Goal: Use online tool/utility: Utilize a website feature to perform a specific function

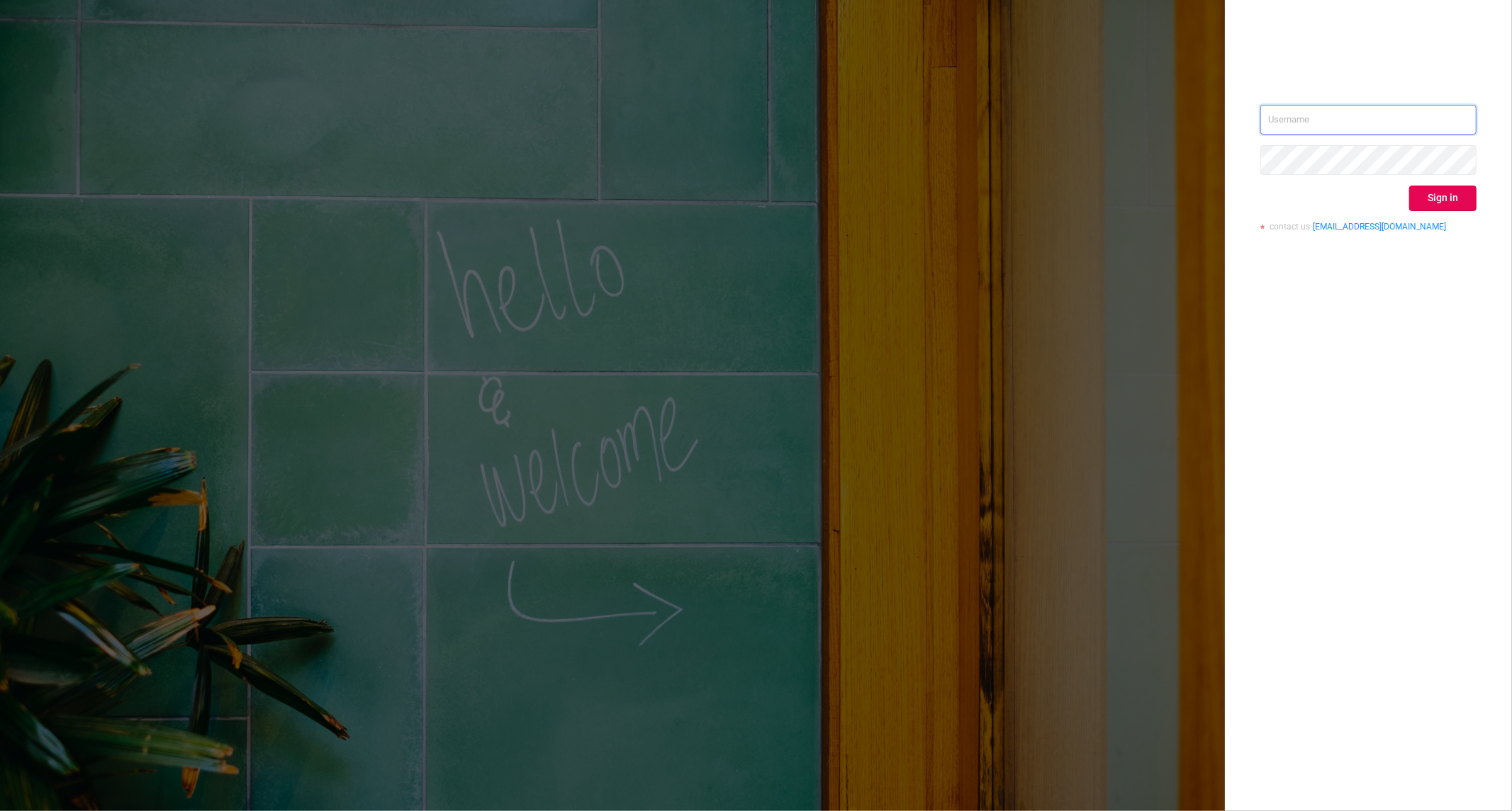
click at [1321, 128] on input "text" at bounding box center [1368, 119] width 216 height 30
type input "[PERSON_NAME][EMAIL_ADDRESS][DOMAIN_NAME]"
click at [1435, 212] on div "[PERSON_NAME][EMAIL_ADDRESS][DOMAIN_NAME] Sign in contact us [EMAIL_ADDRESS][DO…" at bounding box center [1368, 173] width 216 height 138
click at [1436, 204] on button "Sign in" at bounding box center [1442, 198] width 67 height 25
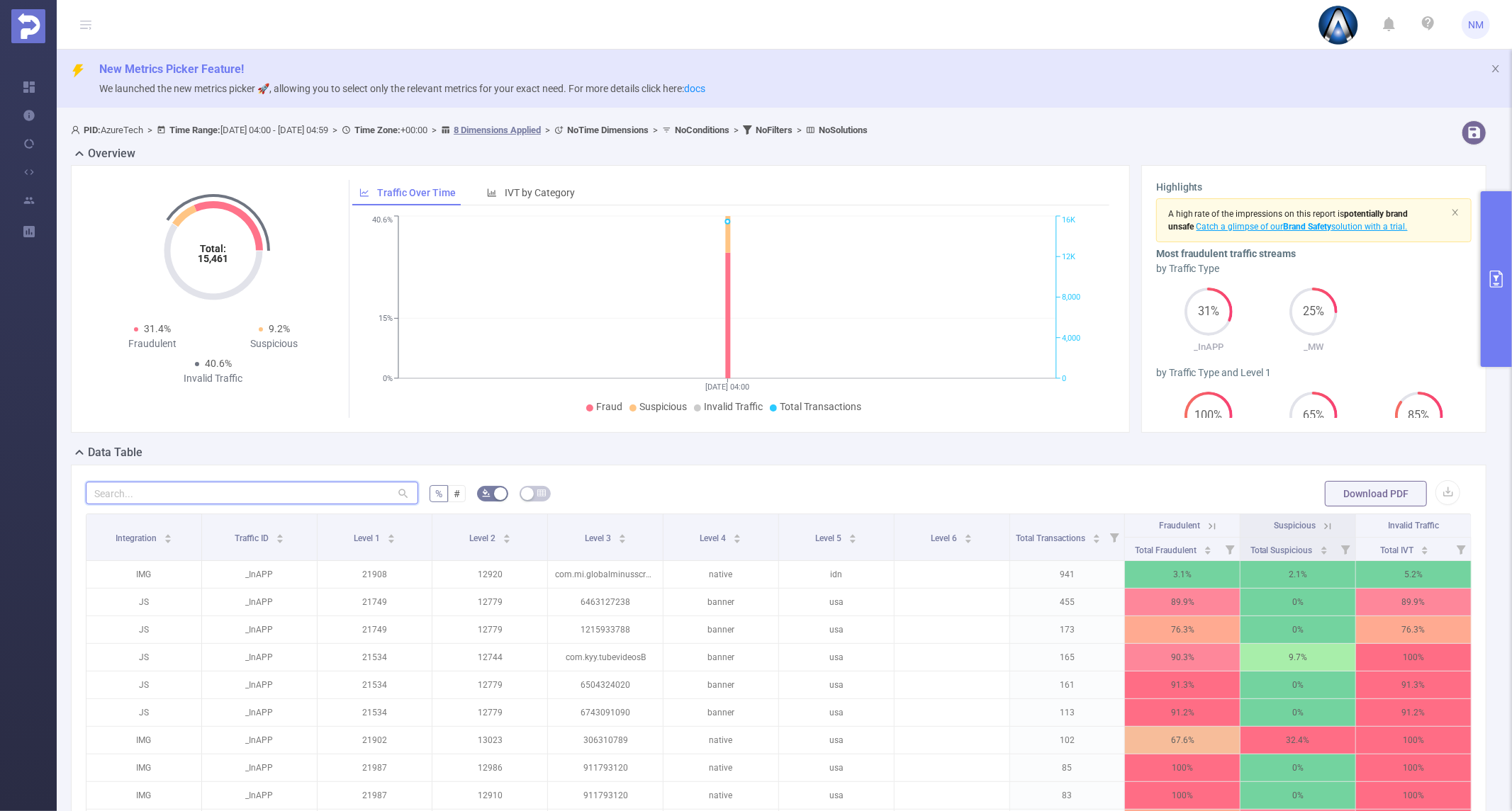
click at [270, 484] on input "text" at bounding box center [252, 493] width 332 height 23
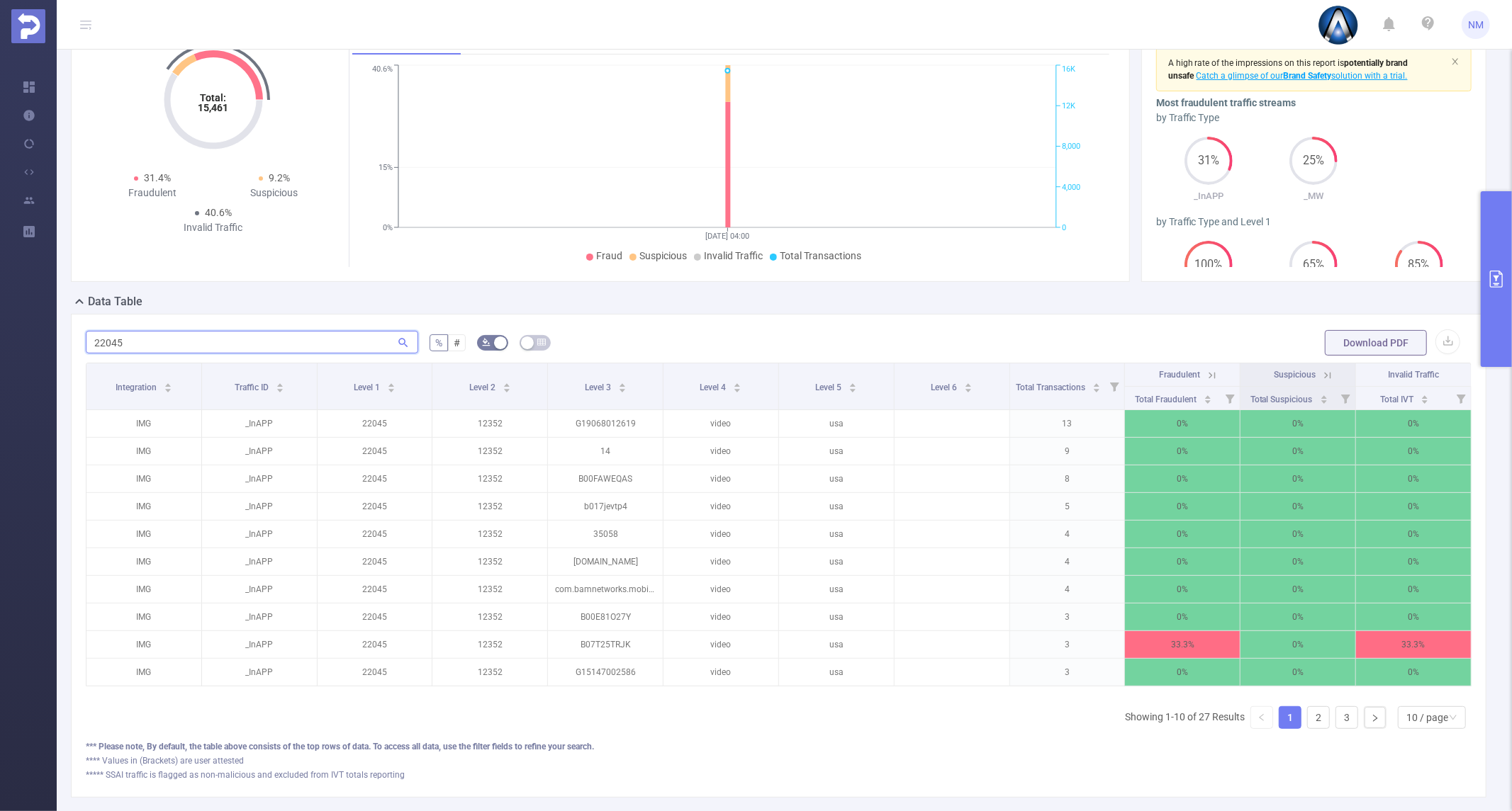
scroll to position [157, 0]
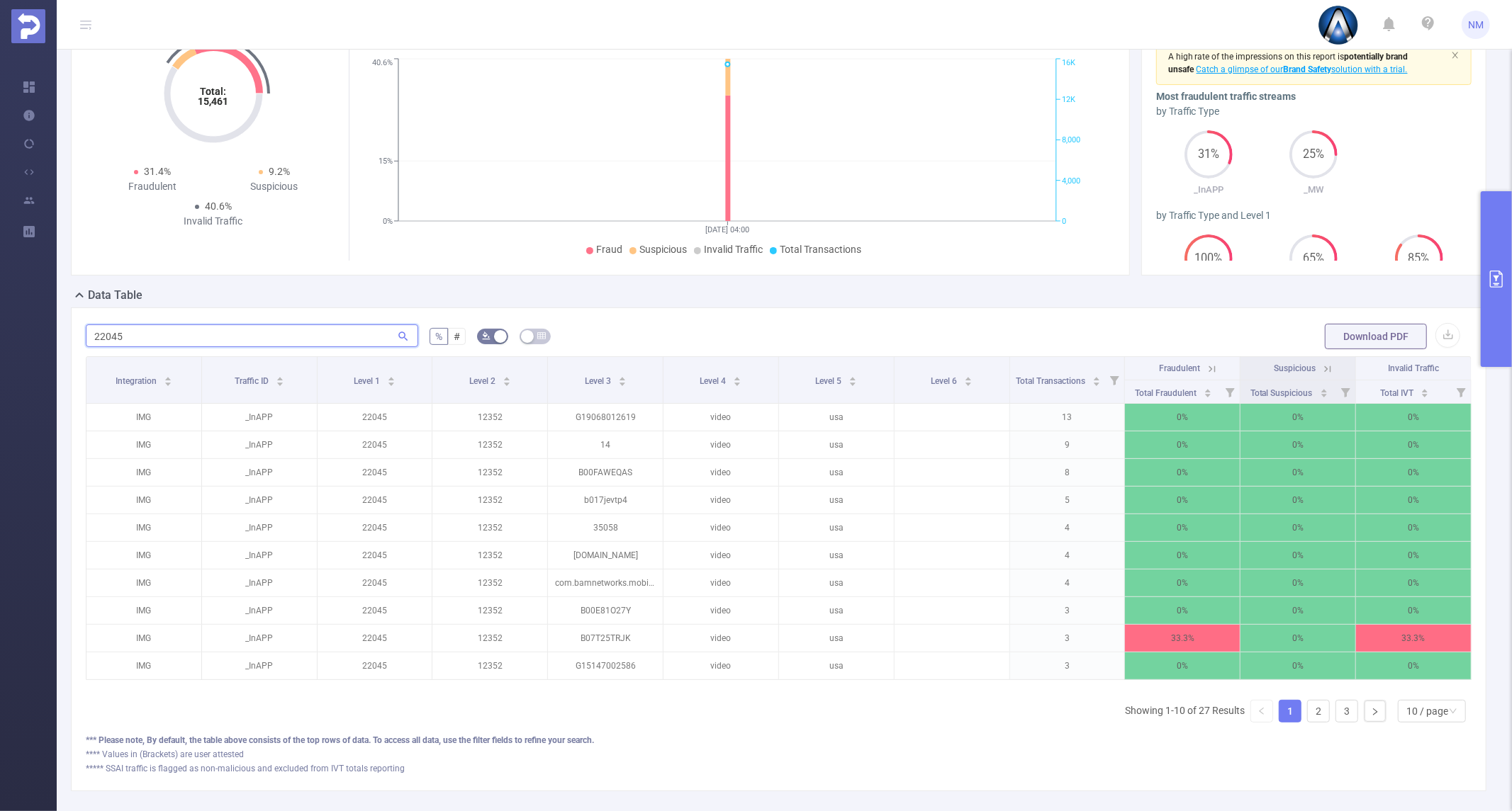
type input "22045"
click at [1477, 303] on div "Data Table" at bounding box center [784, 297] width 1427 height 19
click at [1479, 301] on div "Data Table" at bounding box center [784, 297] width 1427 height 19
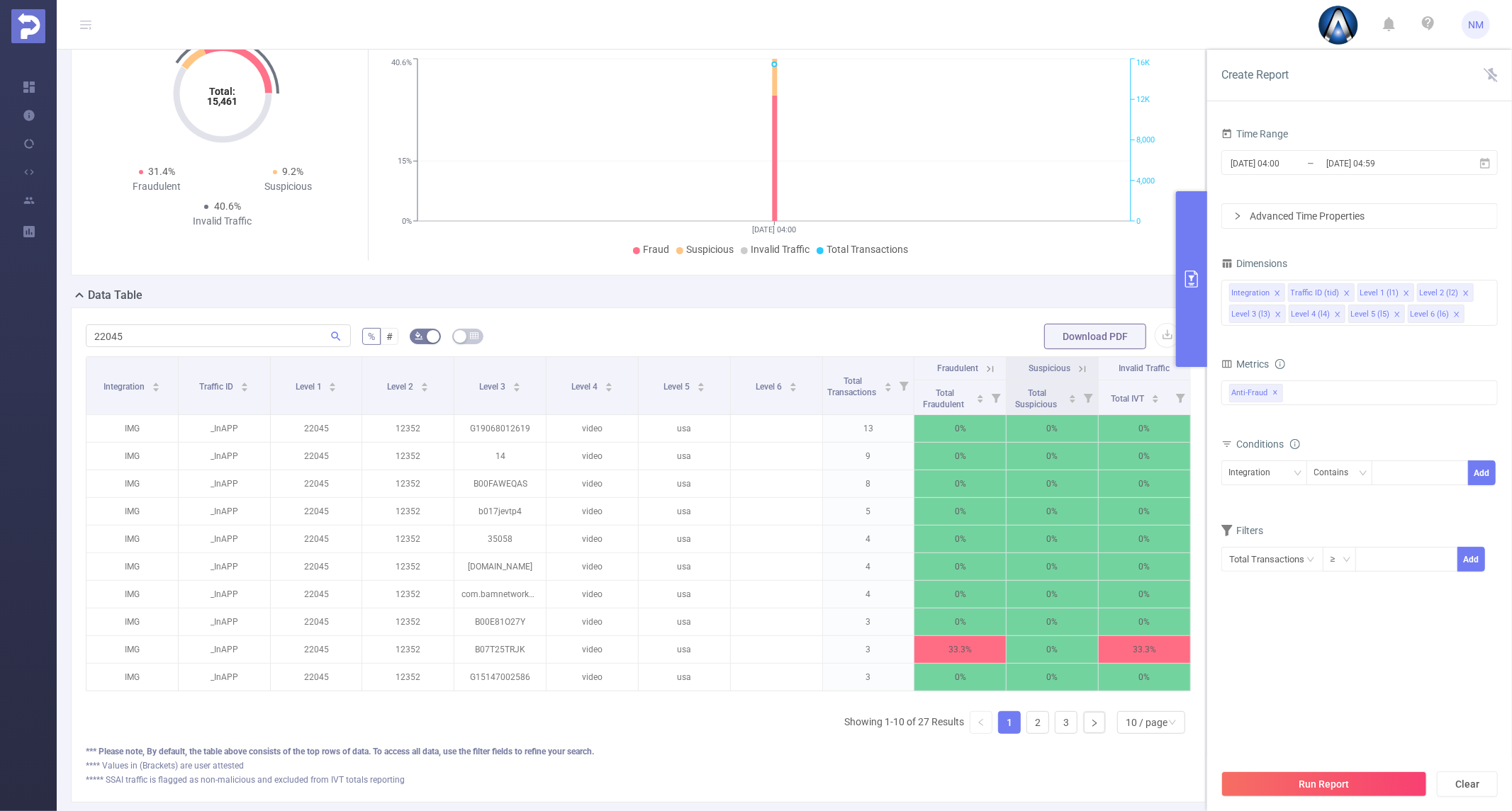
click at [1493, 274] on div "Dimensions" at bounding box center [1359, 265] width 276 height 23
click at [1475, 318] on div "Integration Traffic ID (tid) Level 1 (l1) Level 2 (l2) Level 3 (l3) Level 4 (l4…" at bounding box center [1359, 302] width 276 height 46
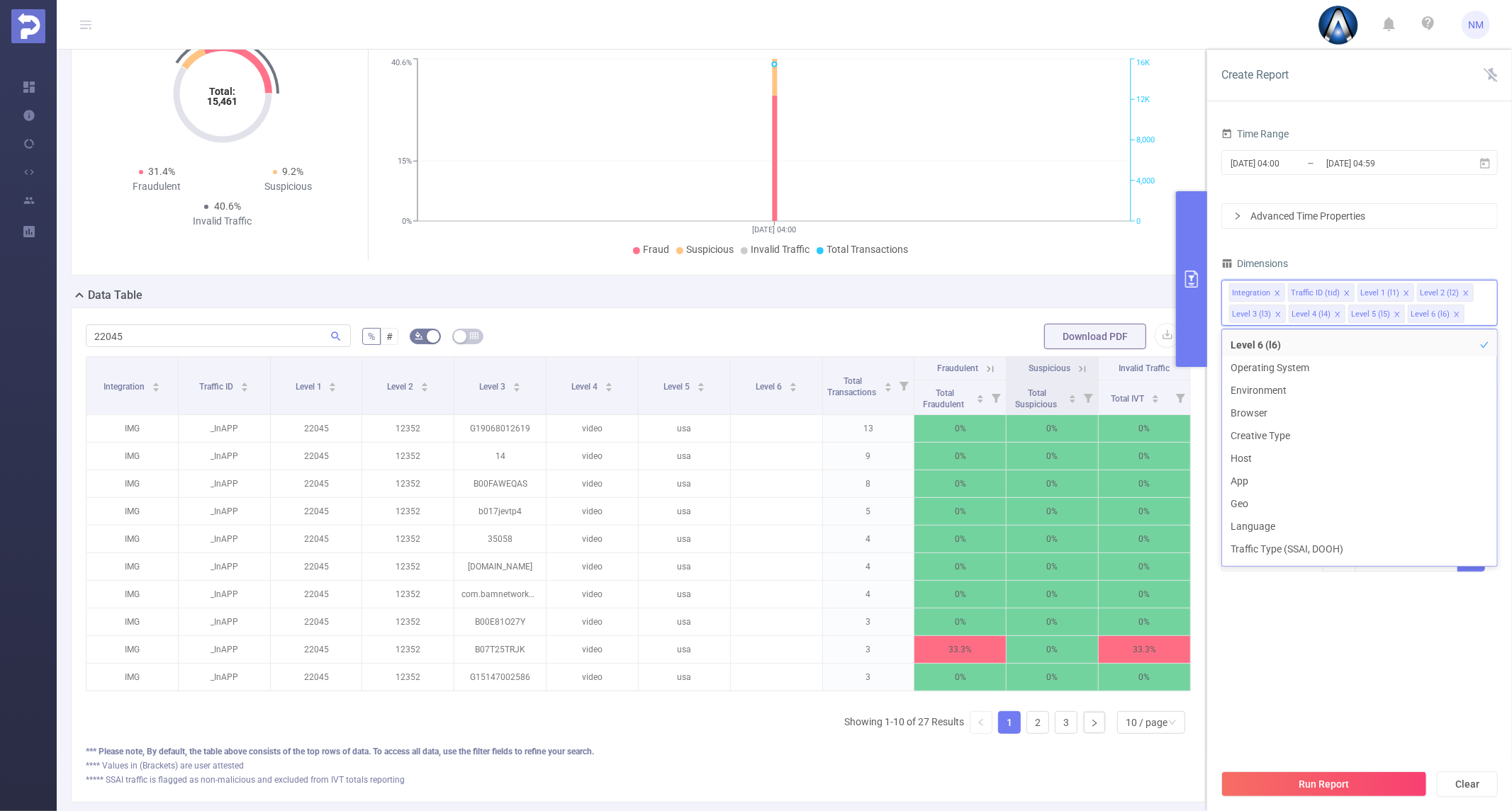
scroll to position [223, 0]
click at [1345, 477] on li "Traffic Type (SSAI, DOOH)" at bounding box center [1359, 484] width 275 height 23
click at [1343, 697] on section "Time Range [DATE] 04:00 _ [DATE] 04:59 Advanced Time Properties Dimensions Inte…" at bounding box center [1359, 442] width 276 height 638
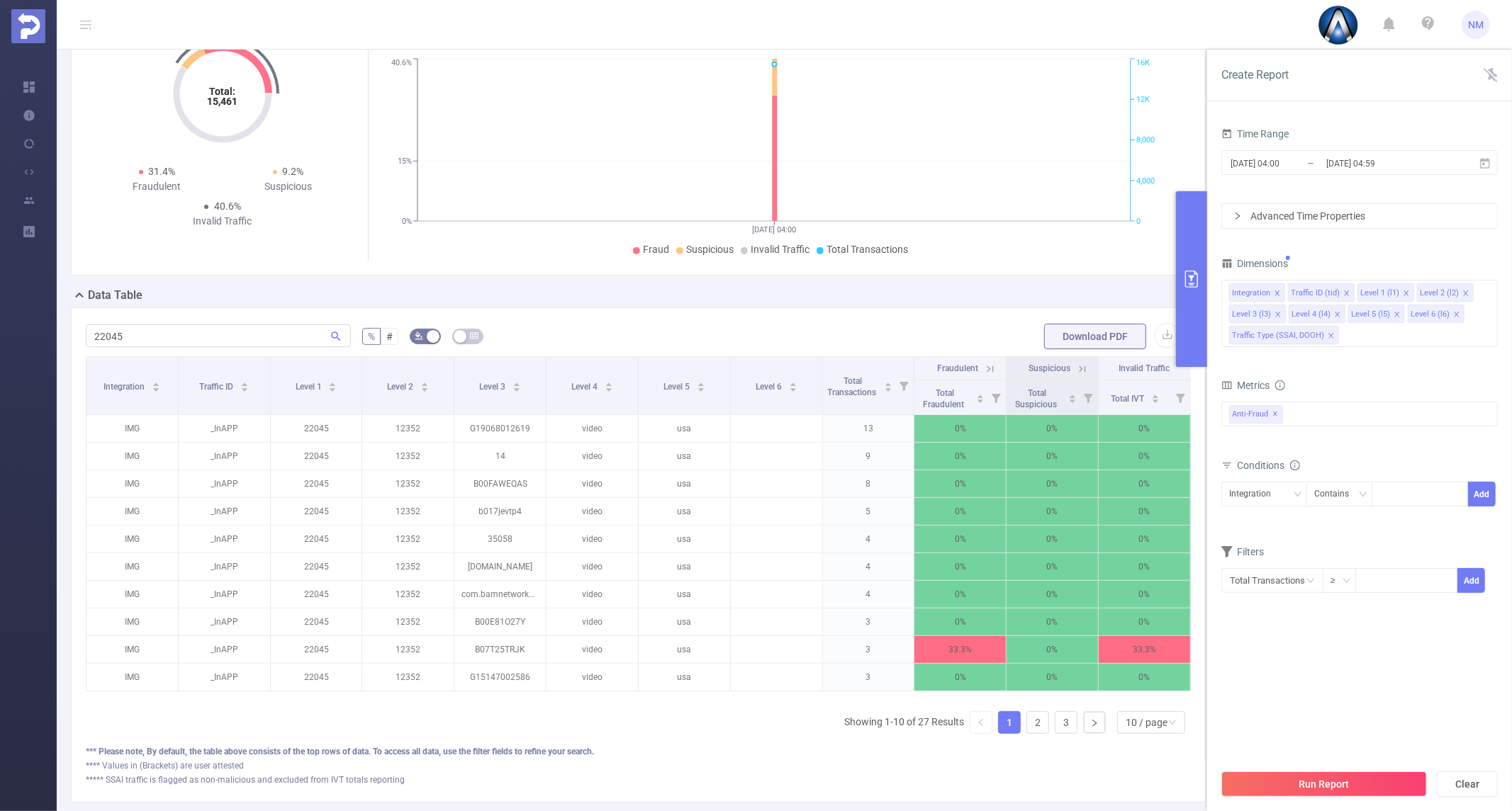
click at [1324, 775] on button "Run Report" at bounding box center [1324, 784] width 206 height 25
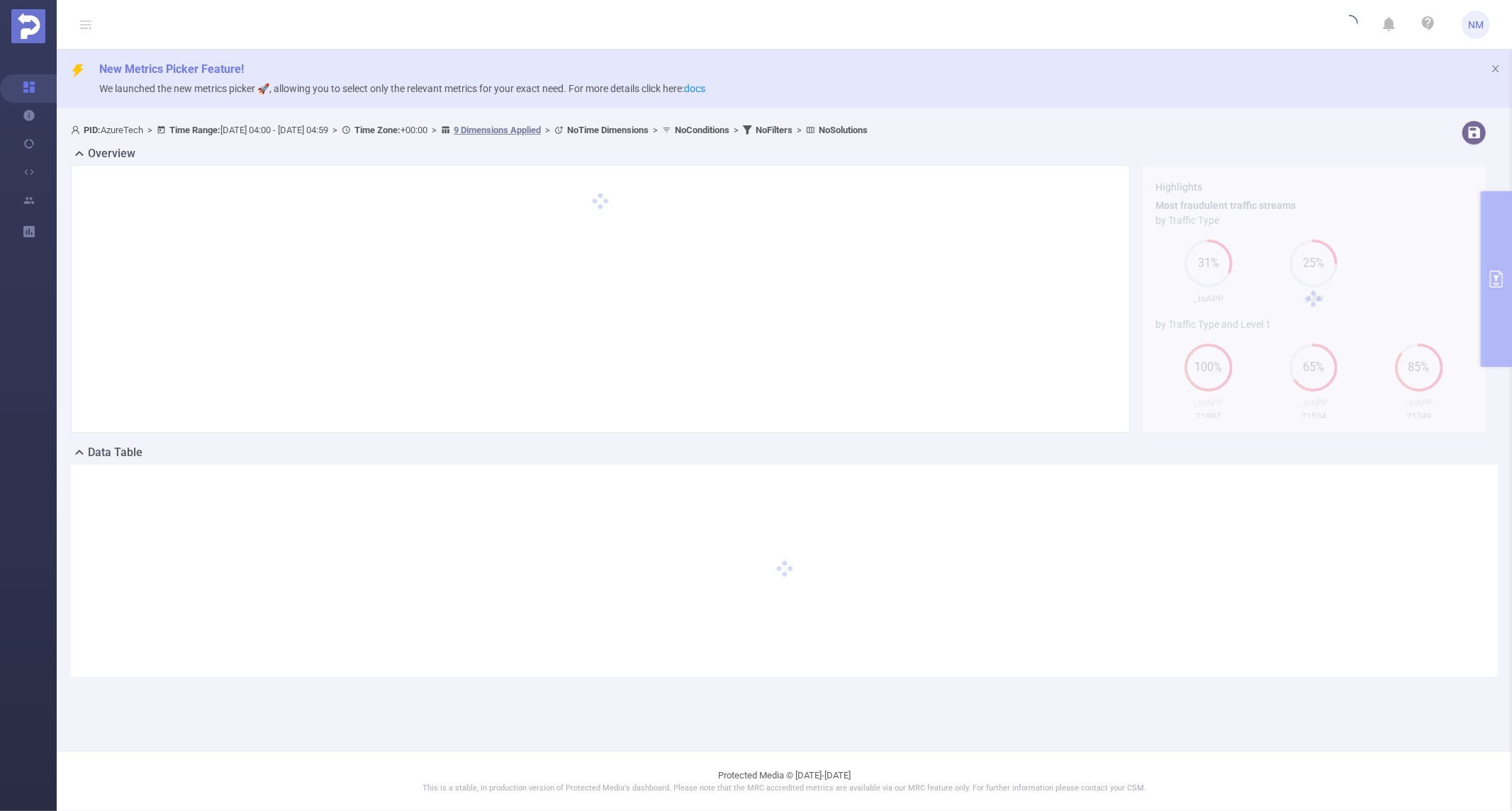
scroll to position [0, 0]
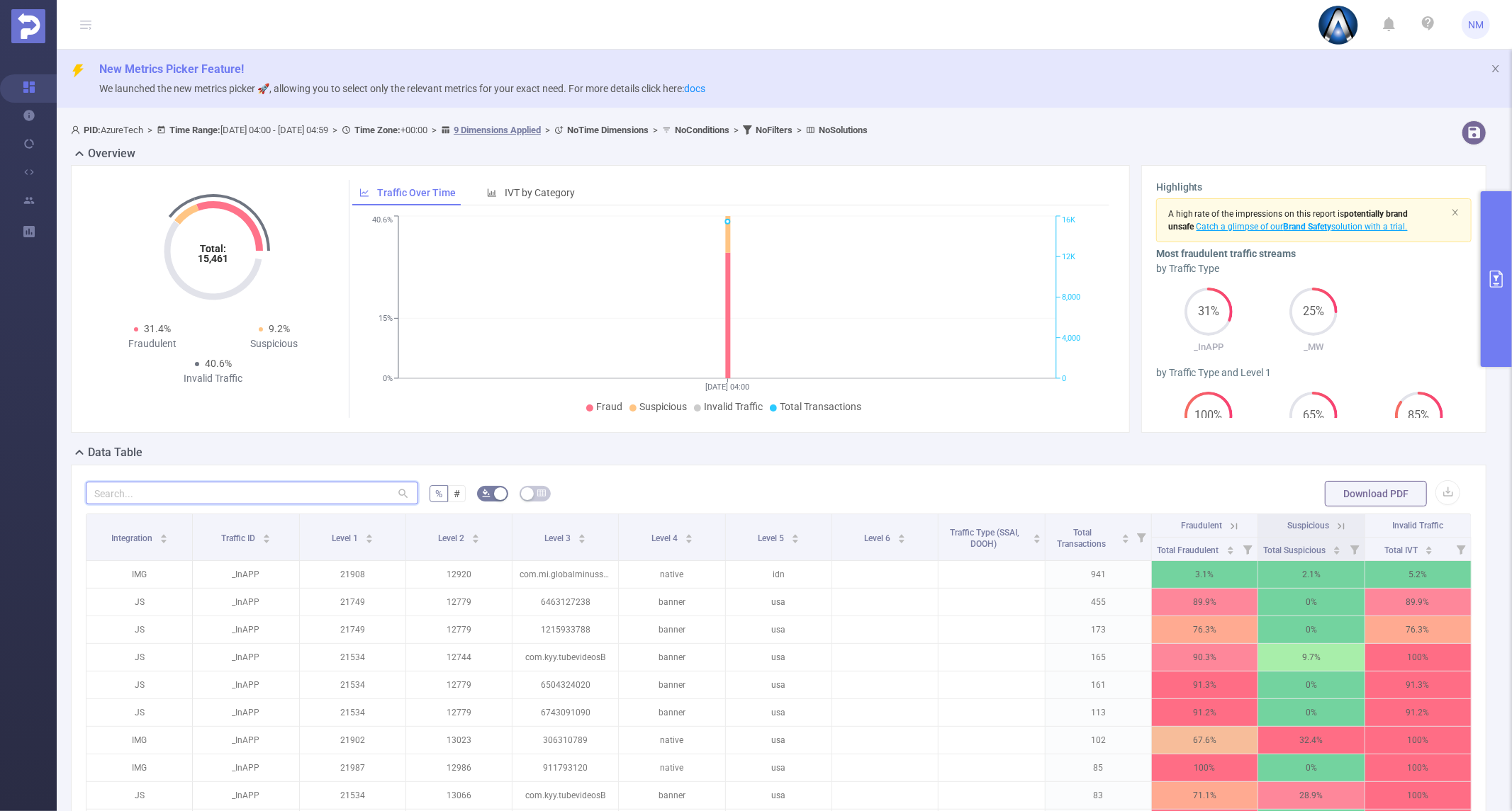
click at [297, 499] on input "text" at bounding box center [252, 493] width 332 height 23
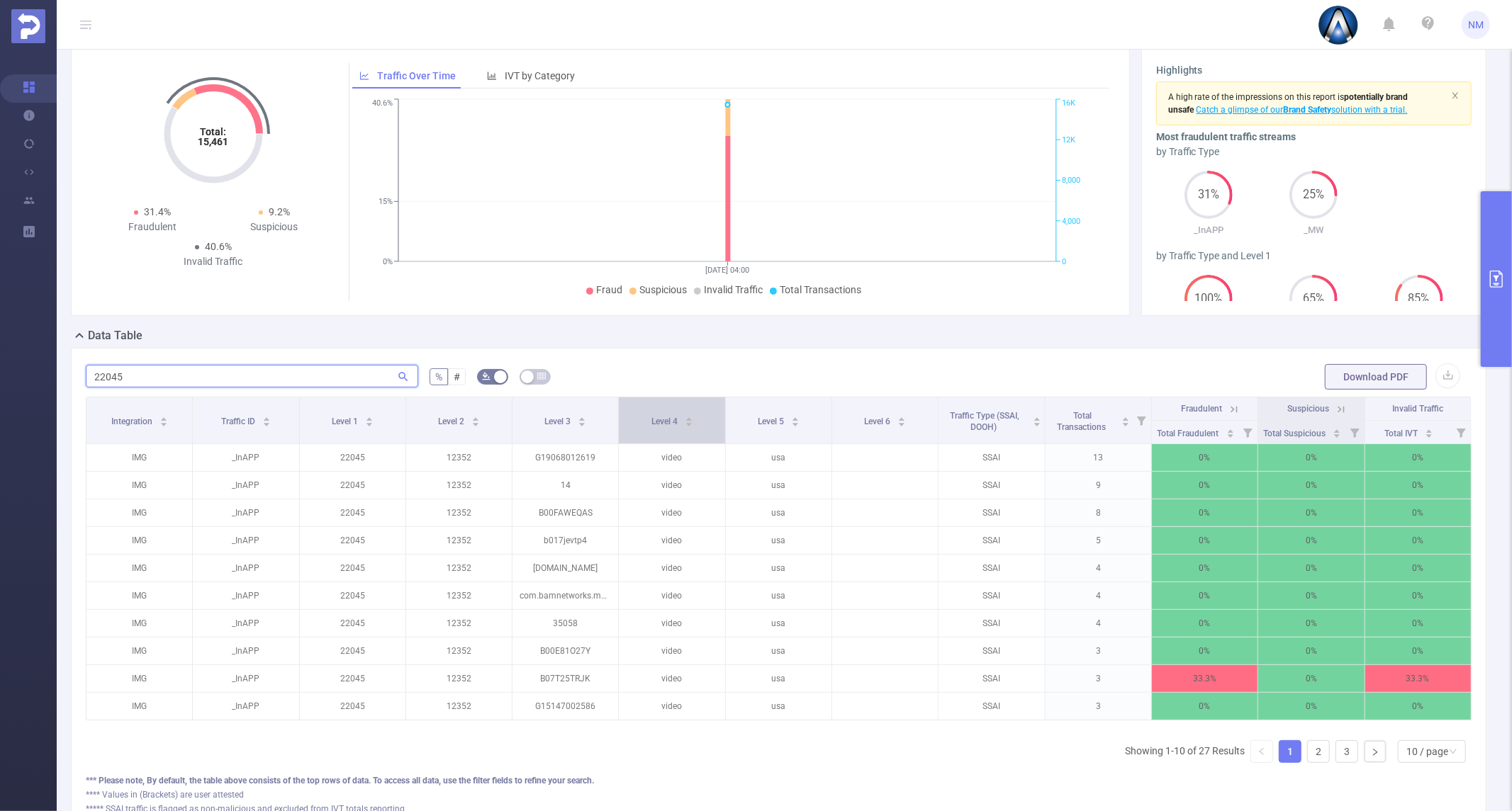
scroll to position [239, 0]
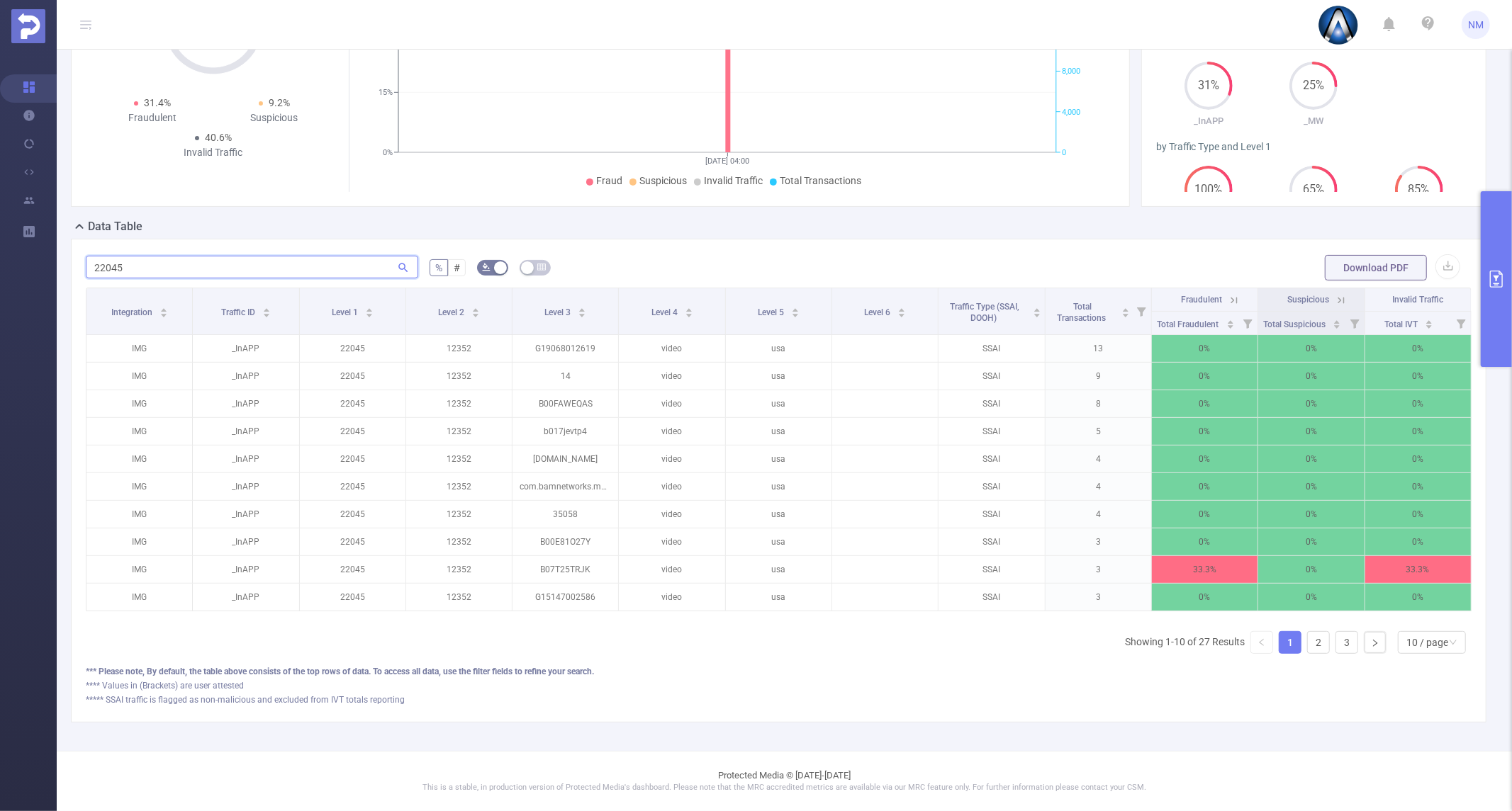
type input "22045"
